Goal: Task Accomplishment & Management: Manage account settings

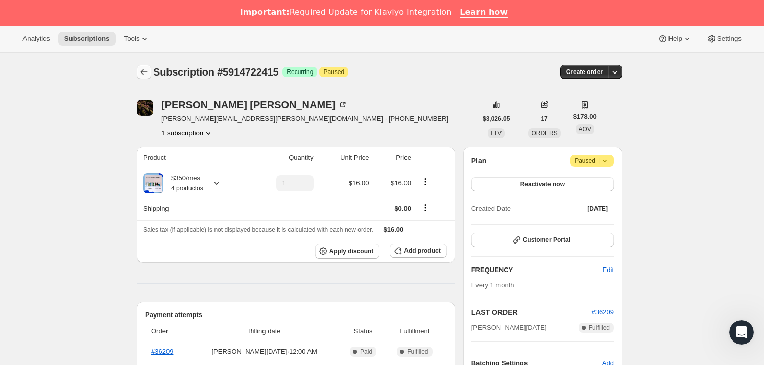
click at [145, 73] on icon "Subscriptions" at bounding box center [144, 71] width 7 height 5
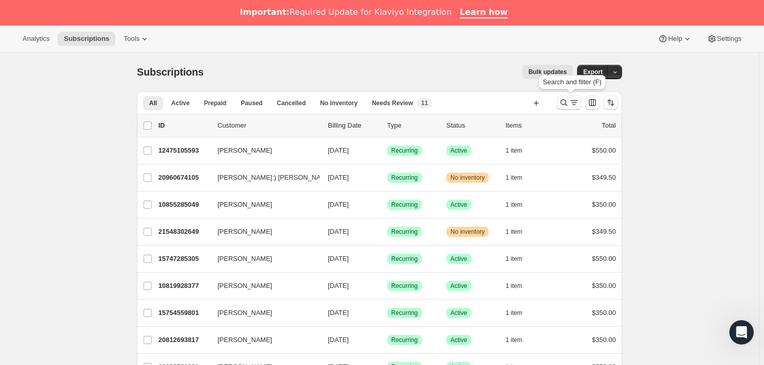
click at [571, 105] on icon "Search and filter results" at bounding box center [574, 103] width 10 height 10
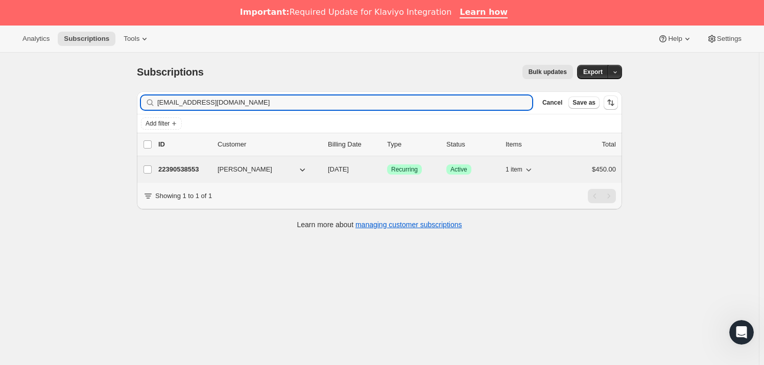
type input "[EMAIL_ADDRESS][DOMAIN_NAME]"
click at [205, 168] on p "22390538553" at bounding box center [183, 169] width 51 height 10
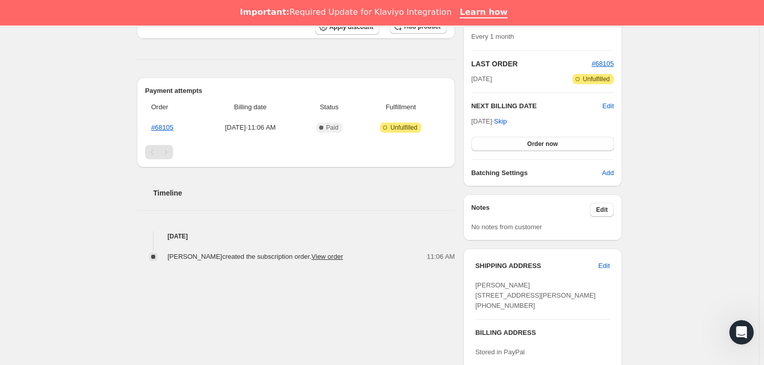
scroll to position [232, 0]
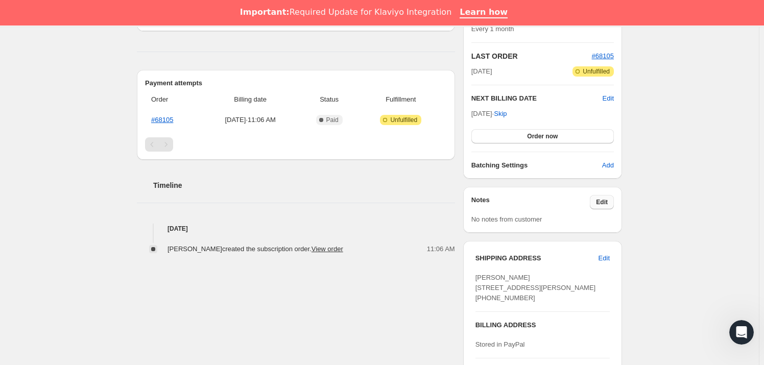
click at [594, 199] on button "Edit" at bounding box center [602, 202] width 24 height 14
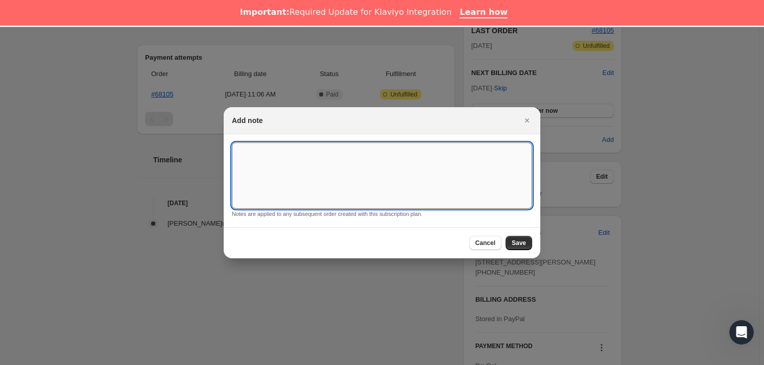
click at [367, 184] on textarea ":rej:" at bounding box center [382, 176] width 300 height 66
type textarea "*SUSK CONFIRM*"
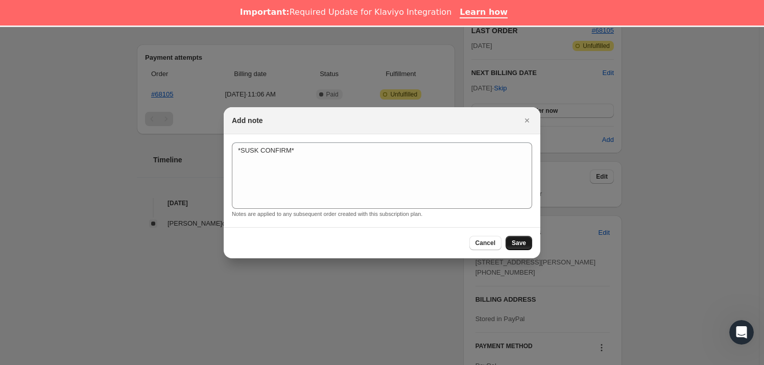
click at [513, 239] on span "Save" at bounding box center [519, 243] width 14 height 8
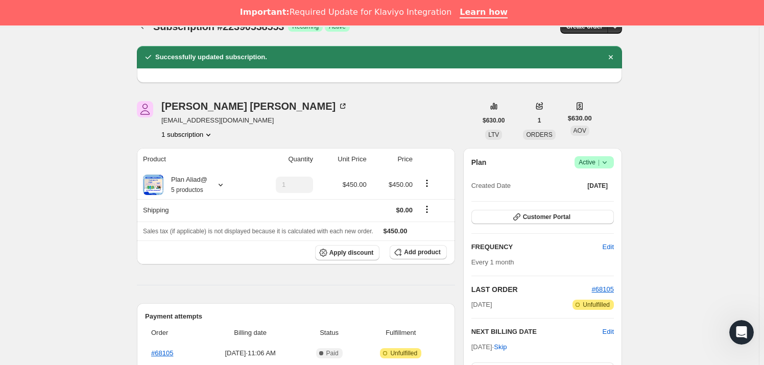
scroll to position [0, 0]
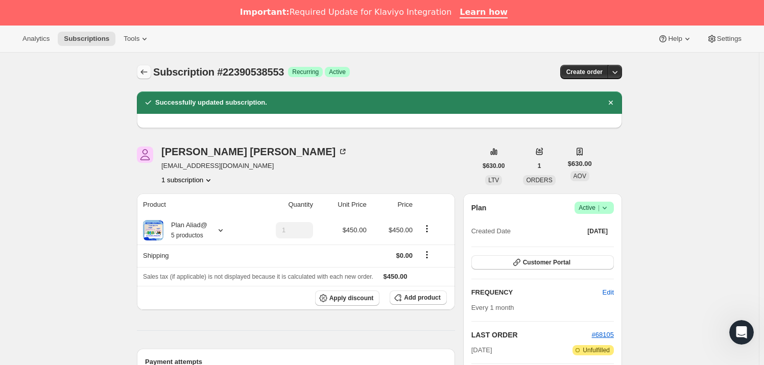
click at [144, 74] on icon "Subscriptions" at bounding box center [144, 72] width 10 height 10
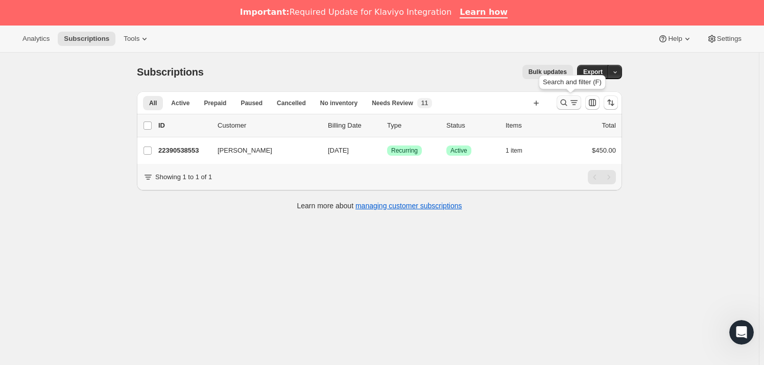
click at [566, 106] on icon "Search and filter results" at bounding box center [564, 103] width 10 height 10
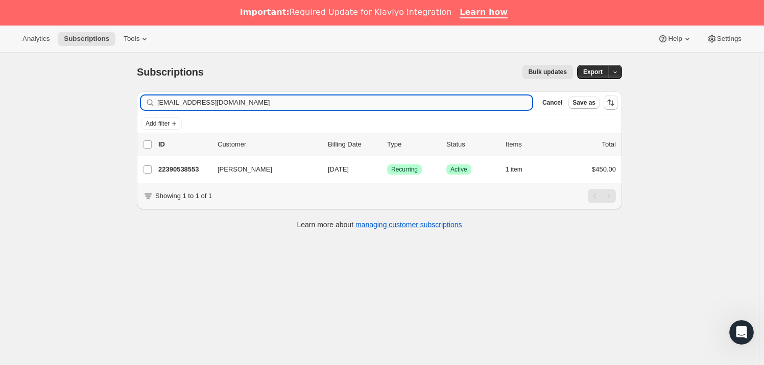
drag, startPoint x: 225, startPoint y: 104, endPoint x: 160, endPoint y: 104, distance: 65.4
click at [160, 104] on input "[EMAIL_ADDRESS][DOMAIN_NAME]" at bounding box center [344, 103] width 375 height 14
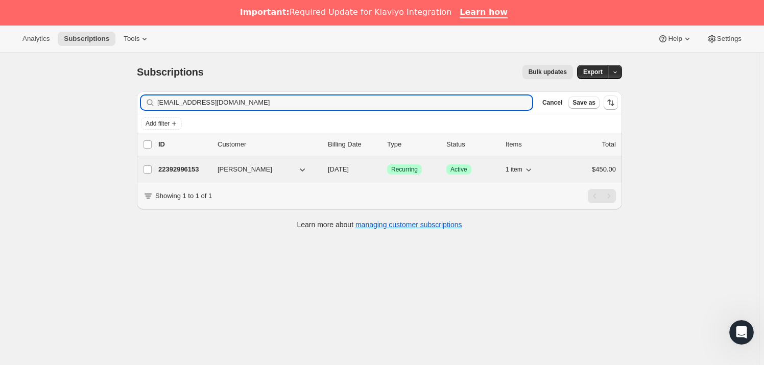
type input "[EMAIL_ADDRESS][DOMAIN_NAME]"
click at [202, 168] on p "22392996153" at bounding box center [183, 169] width 51 height 10
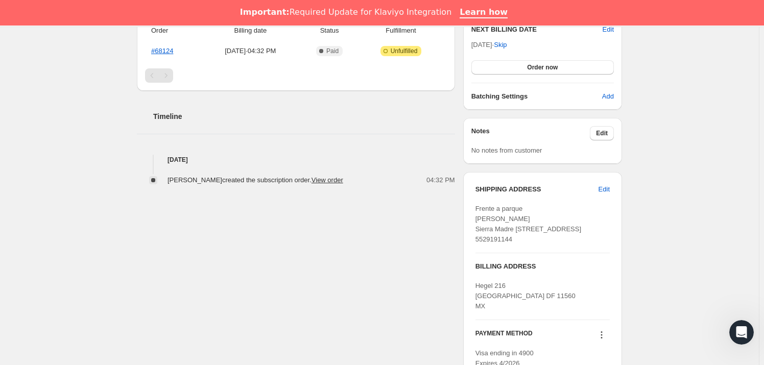
scroll to position [310, 0]
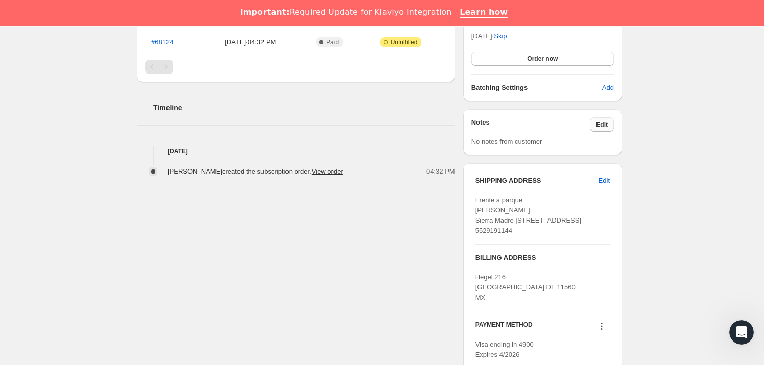
click at [600, 125] on span "Edit" at bounding box center [602, 125] width 12 height 8
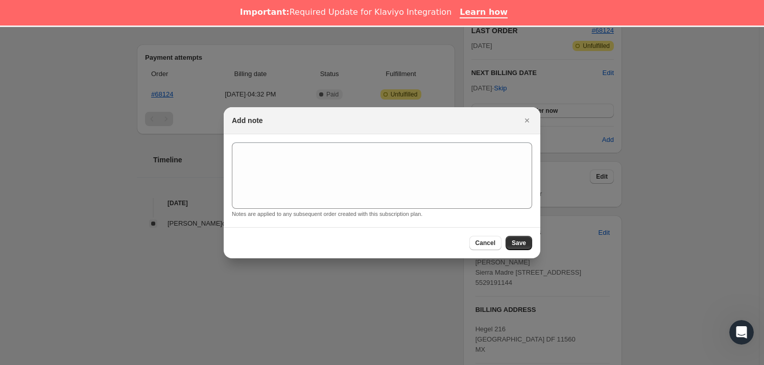
scroll to position [26, 0]
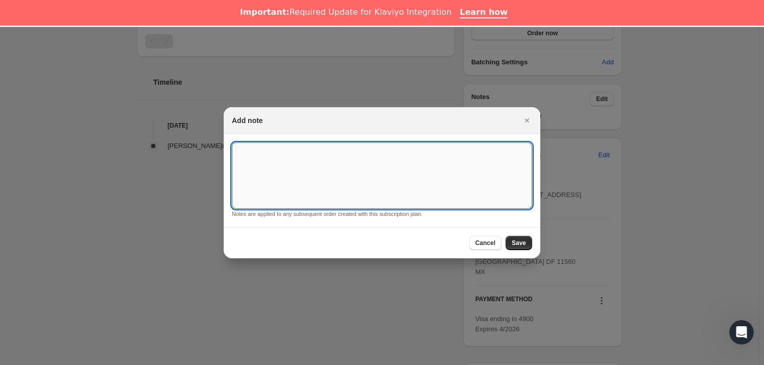
click at [364, 156] on textarea ":rl2:" at bounding box center [382, 176] width 300 height 66
type textarea "*SUSK CONFIRM*"
click at [510, 240] on button "Save" at bounding box center [519, 243] width 27 height 14
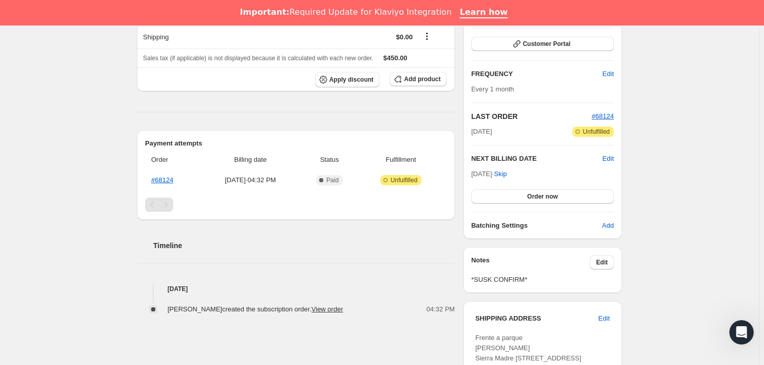
scroll to position [0, 0]
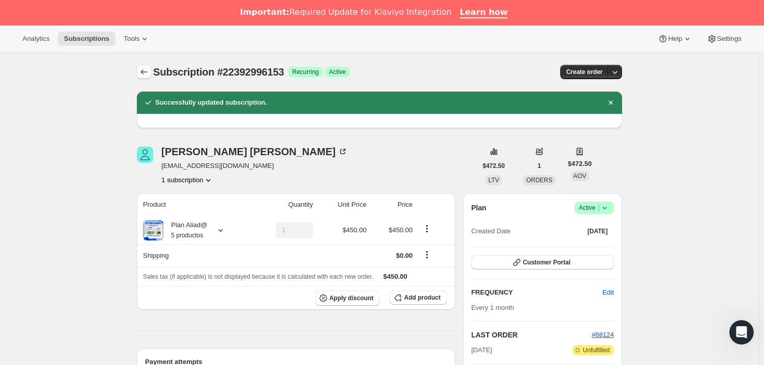
click at [143, 68] on icon "Subscriptions" at bounding box center [144, 72] width 10 height 10
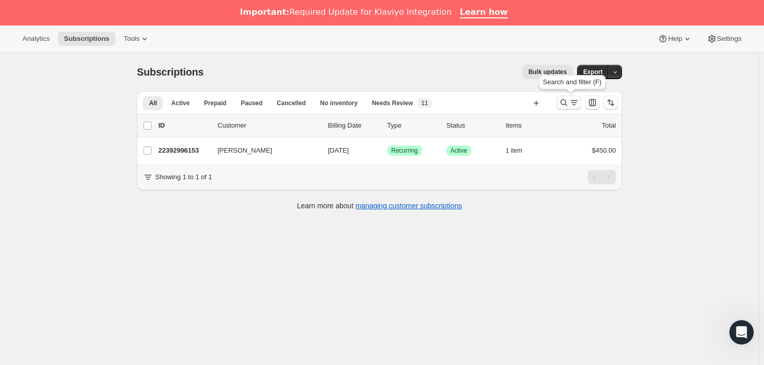
click at [573, 103] on icon "Search and filter results" at bounding box center [574, 103] width 10 height 10
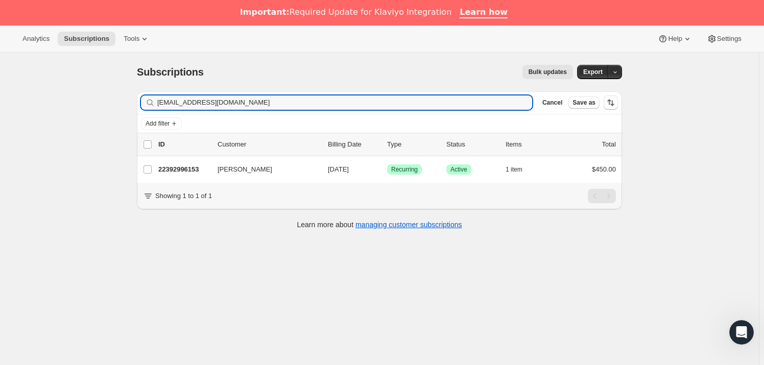
drag, startPoint x: 248, startPoint y: 97, endPoint x: 139, endPoint y: 105, distance: 109.1
click at [139, 105] on div "Filter subscribers [EMAIL_ADDRESS][DOMAIN_NAME] Clear Cancel Save as" at bounding box center [379, 102] width 485 height 22
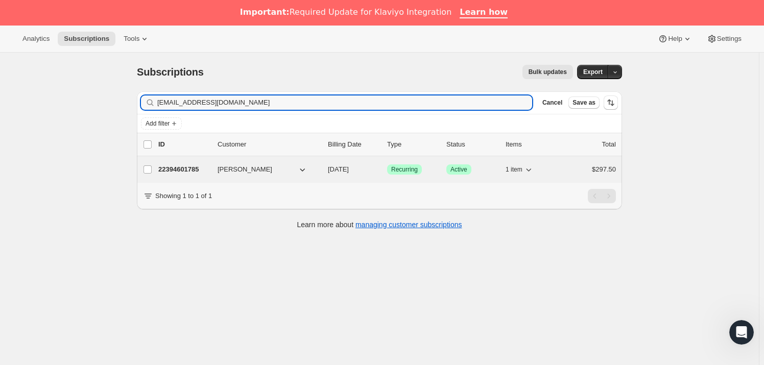
type input "[EMAIL_ADDRESS][DOMAIN_NAME]"
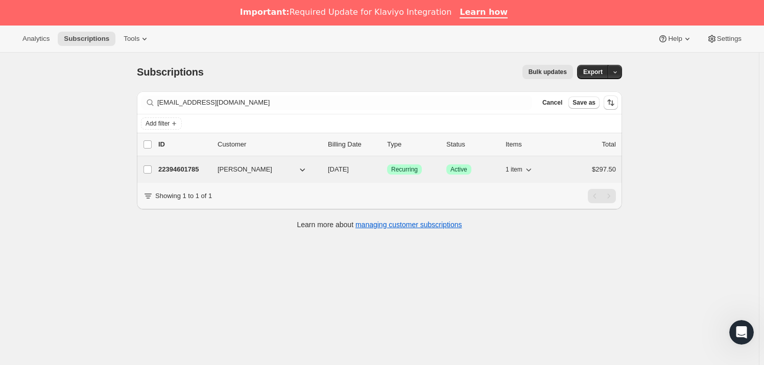
click at [230, 171] on span "[PERSON_NAME]" at bounding box center [245, 169] width 55 height 10
click at [181, 173] on p "22394601785" at bounding box center [183, 169] width 51 height 10
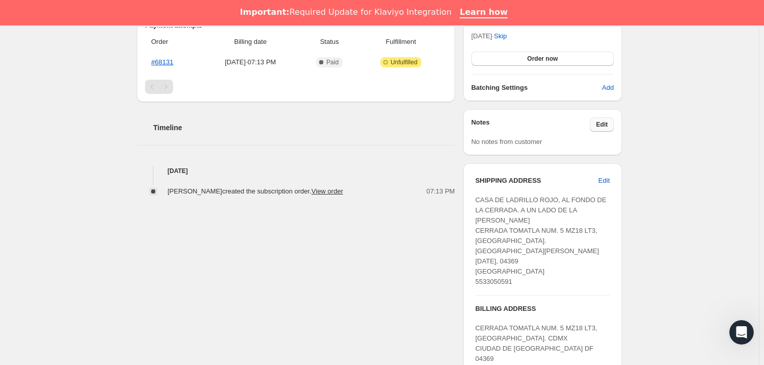
click at [605, 127] on span "Edit" at bounding box center [602, 125] width 12 height 8
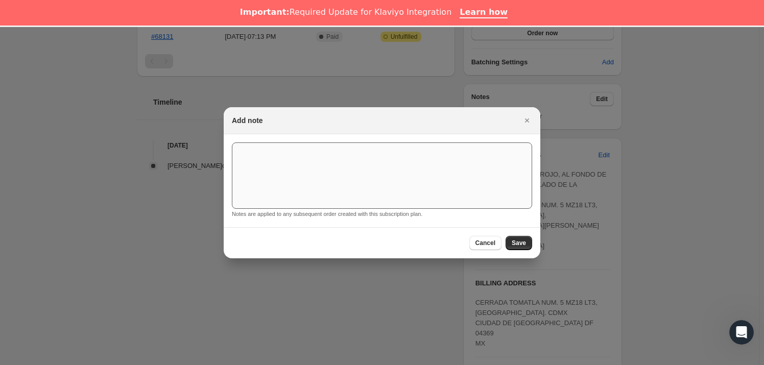
scroll to position [26, 0]
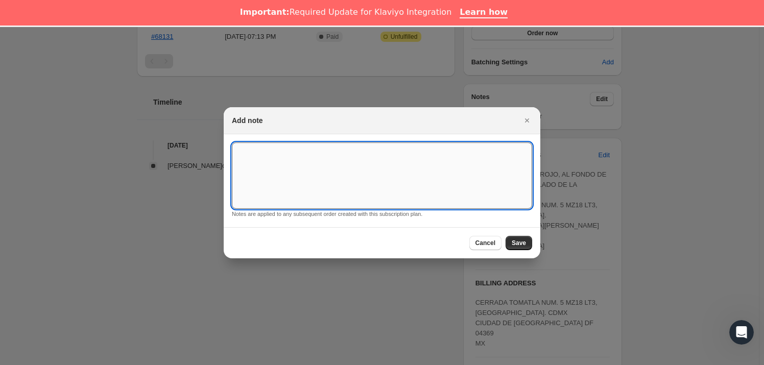
click at [341, 171] on textarea ":rrj:" at bounding box center [382, 176] width 300 height 66
type textarea "*SUSK CONFIRM*"
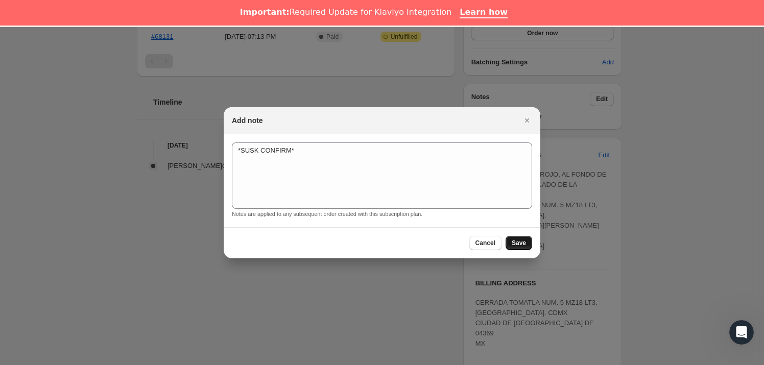
click at [520, 241] on span "Save" at bounding box center [519, 243] width 14 height 8
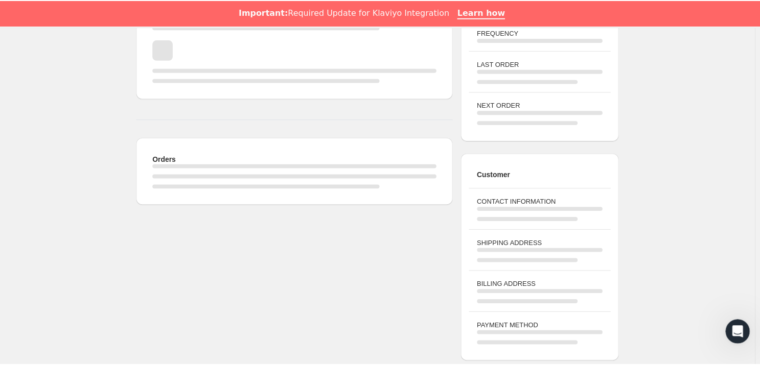
scroll to position [310, 0]
